Goal: Information Seeking & Learning: Learn about a topic

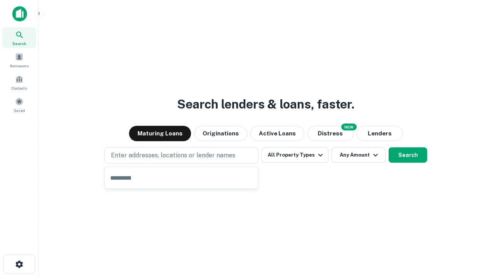
type input "**********"
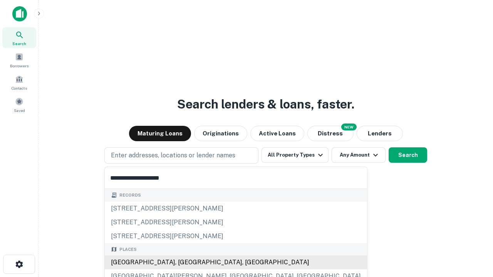
click at [184, 263] on div "[GEOGRAPHIC_DATA], [GEOGRAPHIC_DATA], [GEOGRAPHIC_DATA]" at bounding box center [236, 263] width 262 height 14
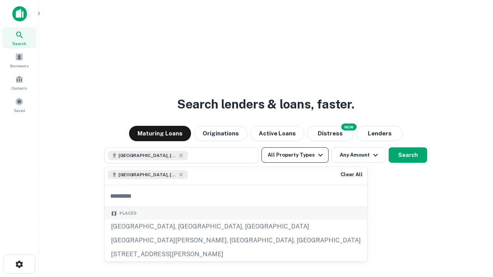
click at [295, 155] on button "All Property Types" at bounding box center [295, 155] width 67 height 15
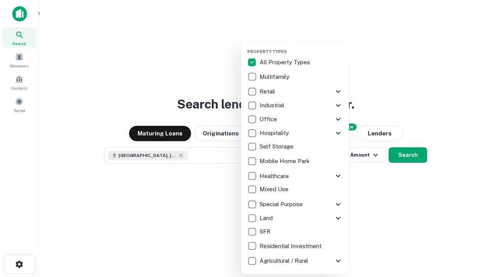
click at [301, 47] on button "button" at bounding box center [301, 47] width 108 height 0
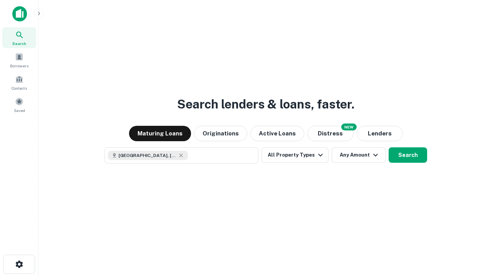
scroll to position [12, 0]
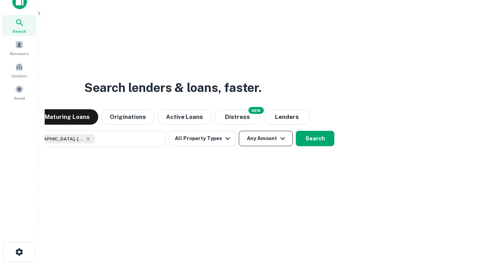
click at [239, 131] on button "Any Amount" at bounding box center [266, 138] width 54 height 15
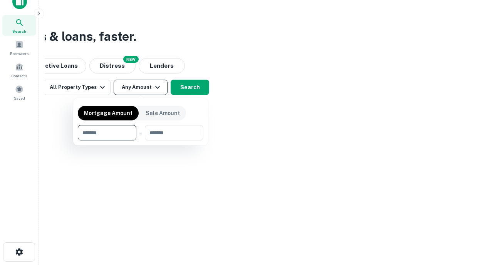
type input "*******"
click at [141, 141] on button "button" at bounding box center [141, 141] width 126 height 0
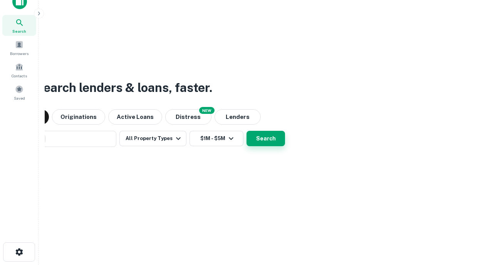
click at [247, 131] on button "Search" at bounding box center [266, 138] width 39 height 15
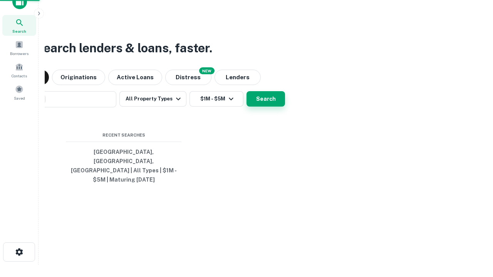
scroll to position [25, 218]
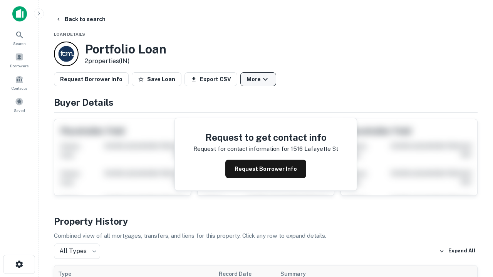
click at [258, 79] on button "More" at bounding box center [258, 79] width 36 height 14
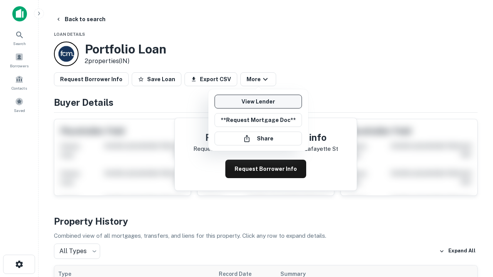
click at [258, 102] on link "View Lender" at bounding box center [258, 102] width 87 height 14
